Goal: Task Accomplishment & Management: Manage account settings

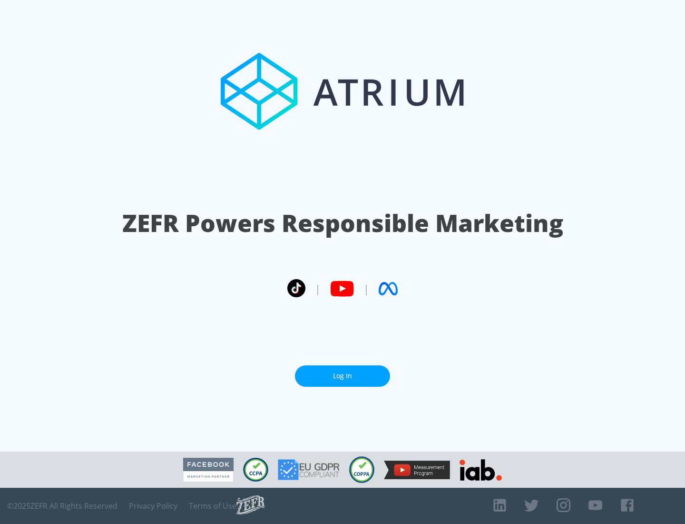
click at [343, 375] on link "Log In" at bounding box center [342, 375] width 95 height 21
